Goal: Navigation & Orientation: Find specific page/section

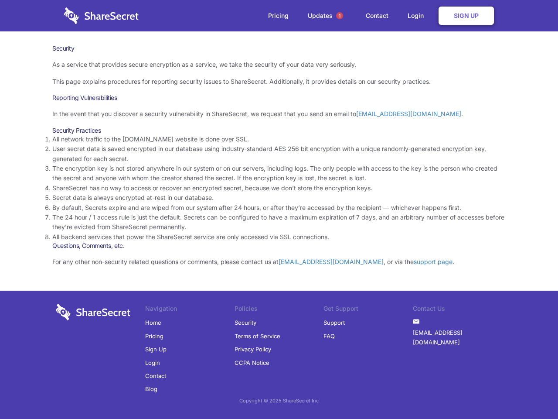
click at [279, 209] on li "By default, Secrets expire and are wiped from our system after 24 hours, or aft…" at bounding box center [279, 208] width 454 height 10
click at [340, 16] on span "1" at bounding box center [339, 15] width 7 height 7
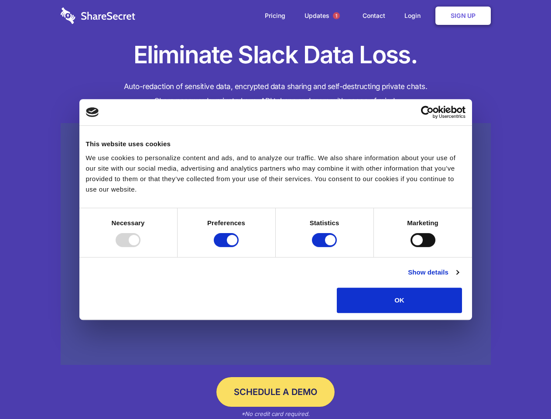
click at [140, 247] on div at bounding box center [128, 240] width 25 height 14
click at [239, 247] on input "Preferences" at bounding box center [226, 240] width 25 height 14
checkbox input "false"
click at [325, 247] on input "Statistics" at bounding box center [324, 240] width 25 height 14
checkbox input "false"
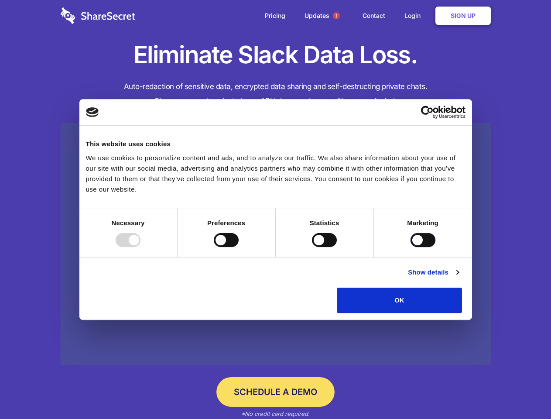
click at [410, 247] on input "Marketing" at bounding box center [422, 240] width 25 height 14
checkbox input "true"
click at [458, 277] on link "Show details" at bounding box center [433, 272] width 51 height 10
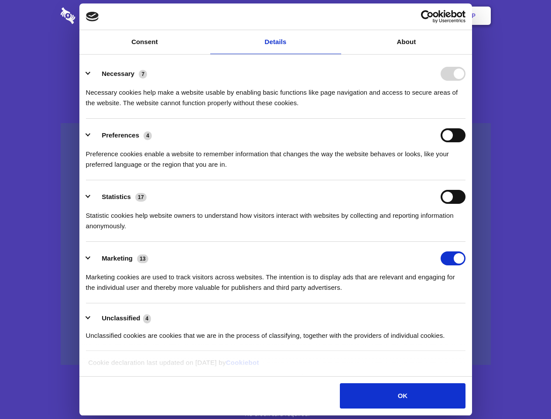
click at [465, 119] on li "Necessary 7 Necessary cookies help make a website usable by enabling basic func…" at bounding box center [275, 87] width 379 height 61
click at [336, 16] on span "1" at bounding box center [336, 15] width 7 height 7
